Goal: Task Accomplishment & Management: Manage account settings

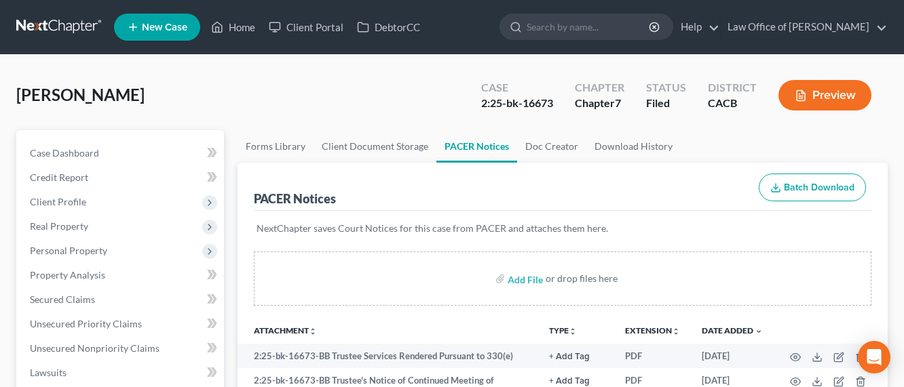
scroll to position [325, 0]
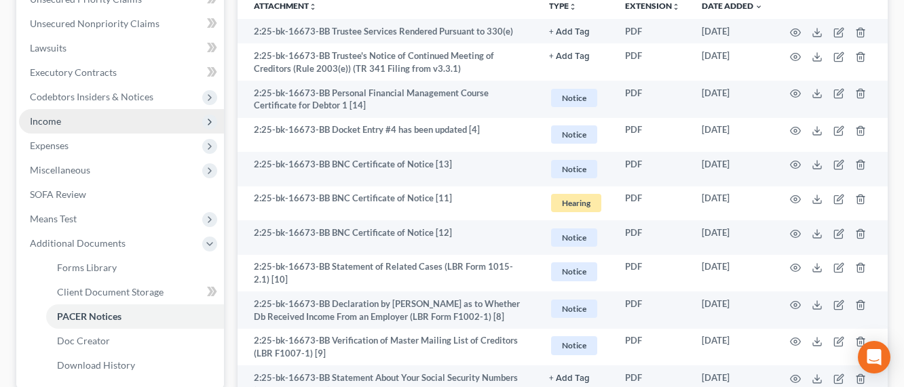
click at [45, 121] on span "Income" at bounding box center [45, 121] width 31 height 12
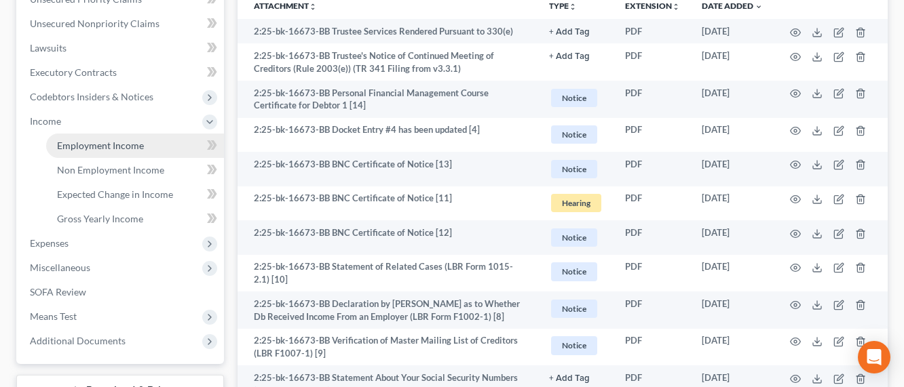
click at [92, 148] on span "Employment Income" at bounding box center [100, 146] width 87 height 12
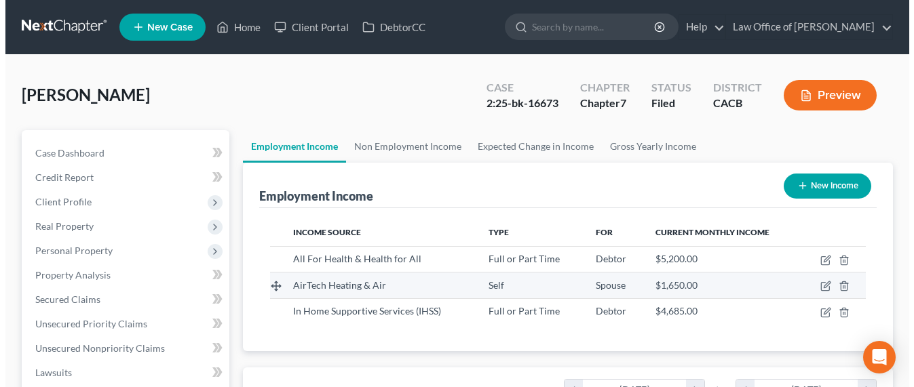
scroll to position [243, 363]
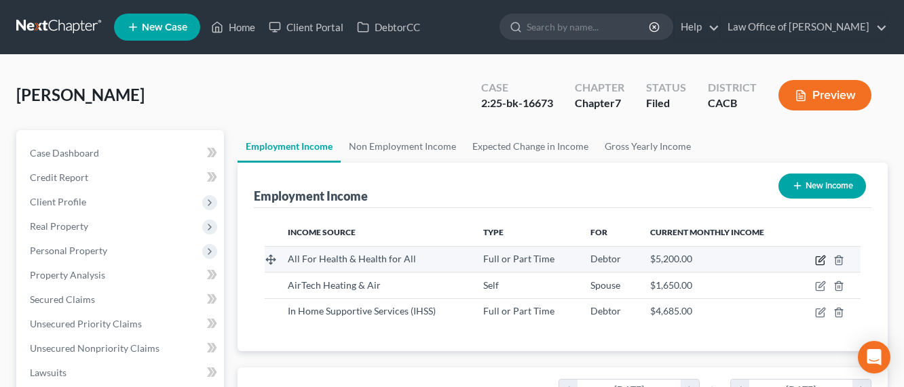
click at [817, 260] on icon "button" at bounding box center [820, 260] width 11 height 11
select select "0"
select select "4"
select select "2"
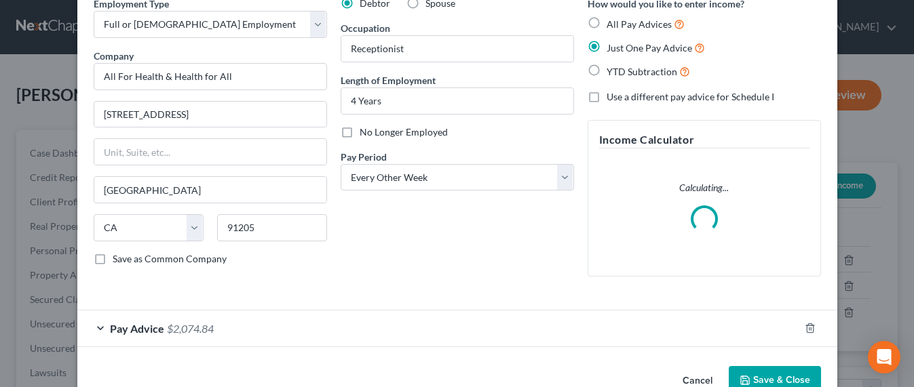
scroll to position [100, 0]
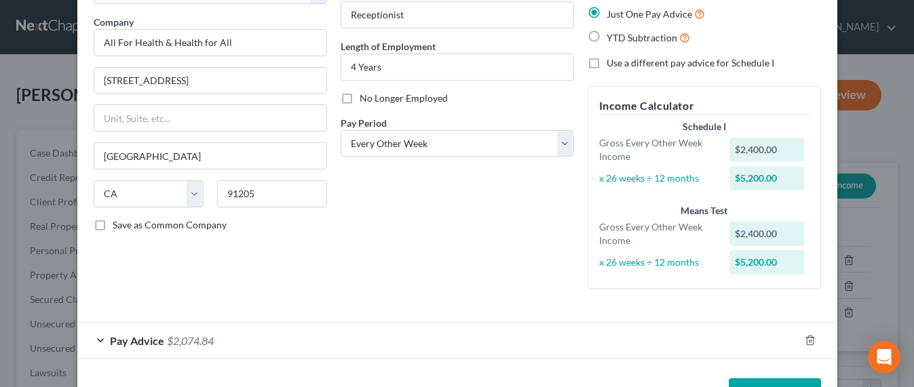
click at [203, 292] on div "Employment Type * Select Full or [DEMOGRAPHIC_DATA] Employment Self Employment …" at bounding box center [210, 131] width 247 height 337
click at [189, 338] on span "$2,074.84" at bounding box center [190, 340] width 47 height 13
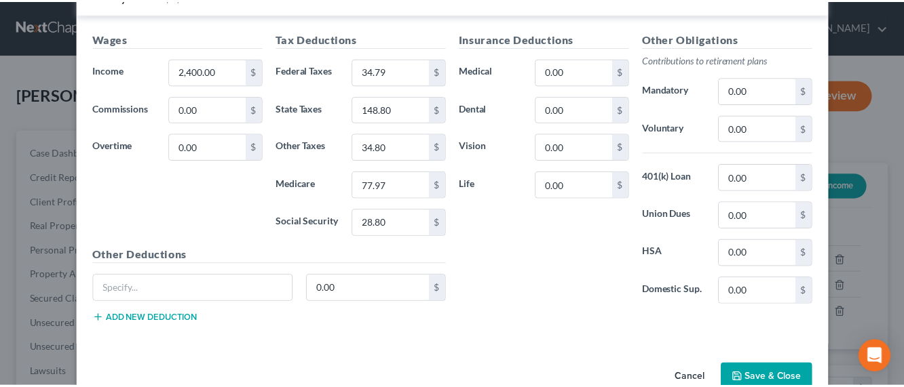
scroll to position [478, 0]
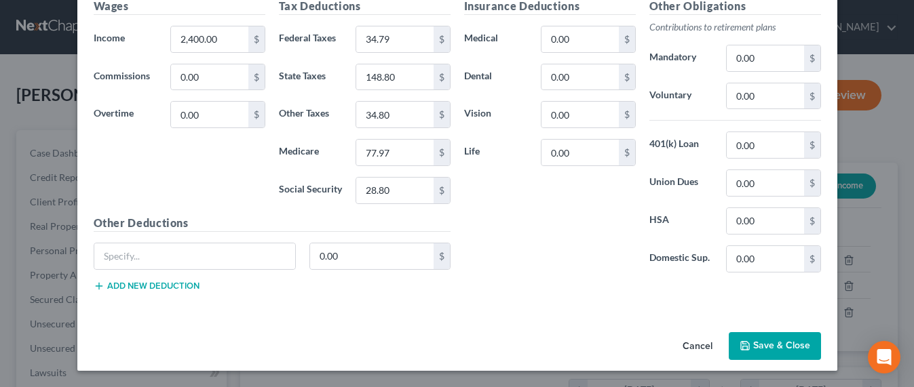
click at [764, 347] on button "Save & Close" at bounding box center [775, 346] width 92 height 28
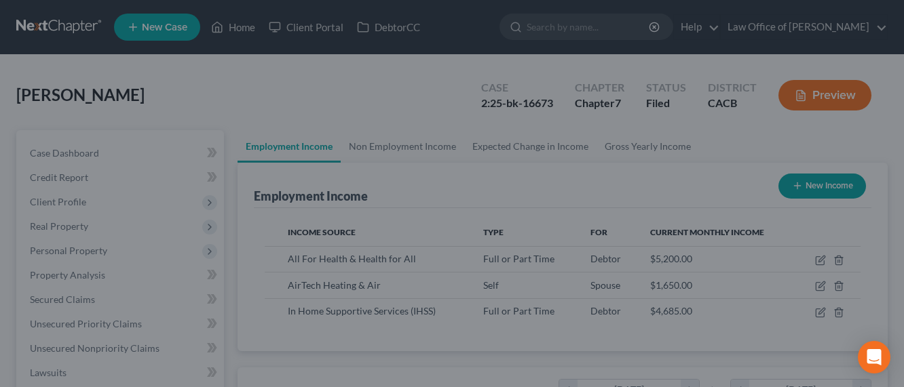
scroll to position [678118, 677998]
